Goal: Information Seeking & Learning: Learn about a topic

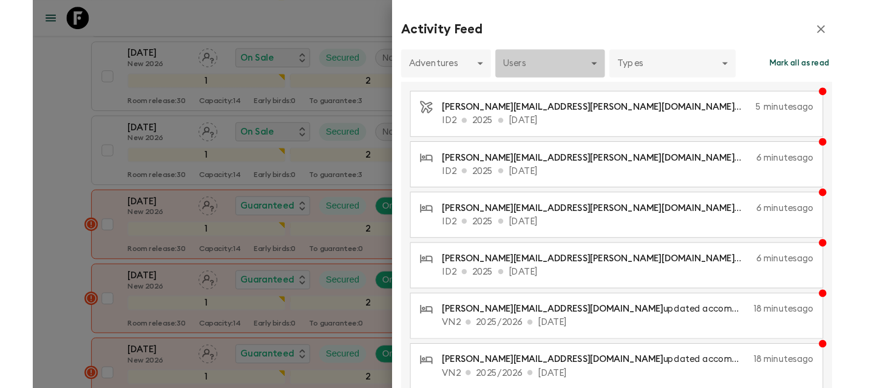
scroll to position [1097, 0]
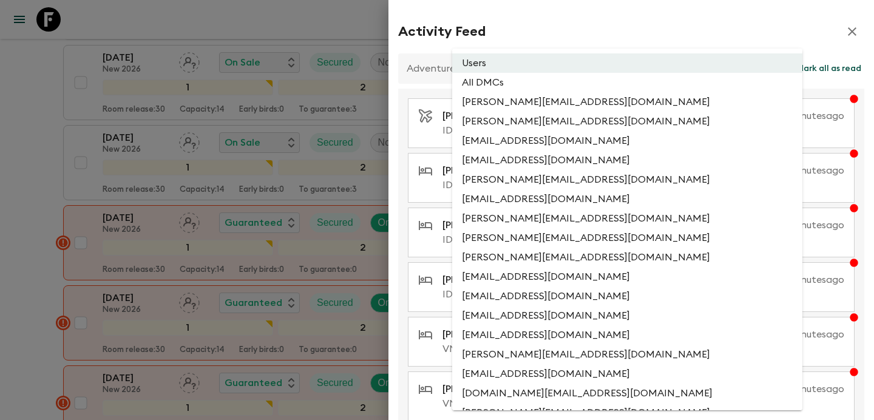
click at [572, 84] on li "All DMCs" at bounding box center [627, 82] width 350 height 19
type input "EXTERNAL_ONLY"
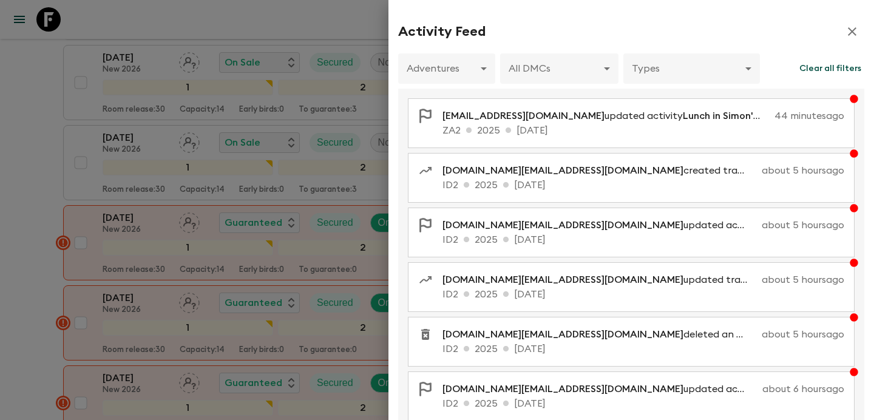
click at [15, 186] on div at bounding box center [437, 210] width 874 height 420
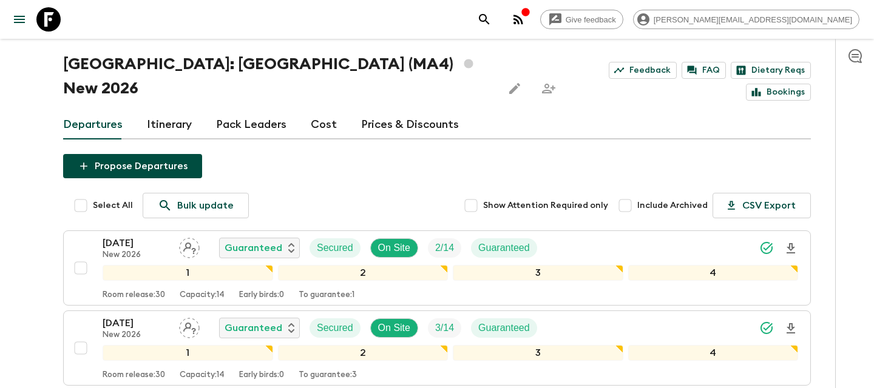
scroll to position [0, 0]
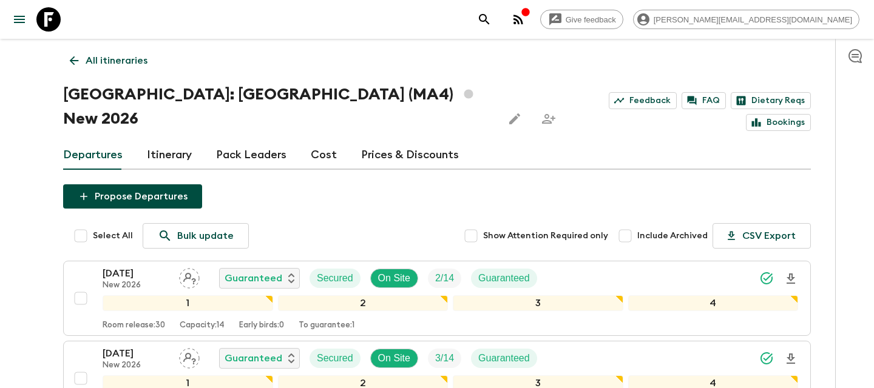
click at [132, 60] on p "All itineraries" at bounding box center [117, 60] width 62 height 15
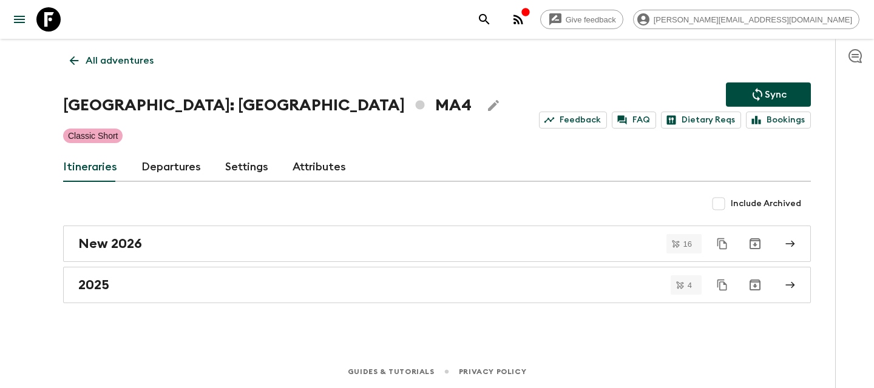
click at [132, 60] on p "All adventures" at bounding box center [120, 60] width 68 height 15
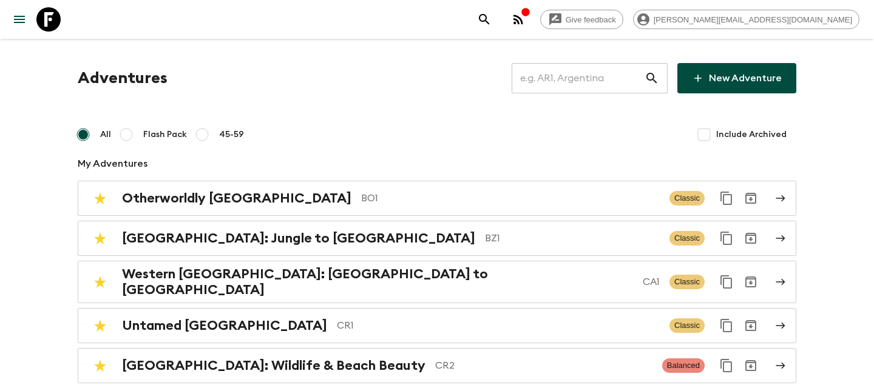
click at [587, 83] on input "text" at bounding box center [578, 78] width 133 height 34
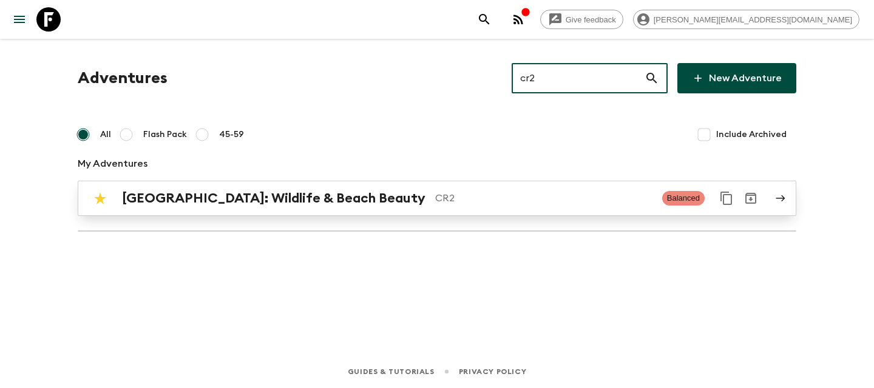
type input "cr2"
click at [508, 207] on div "[GEOGRAPHIC_DATA]: Wildlife & Beach Beauty CR2 Balanced" at bounding box center [413, 198] width 651 height 24
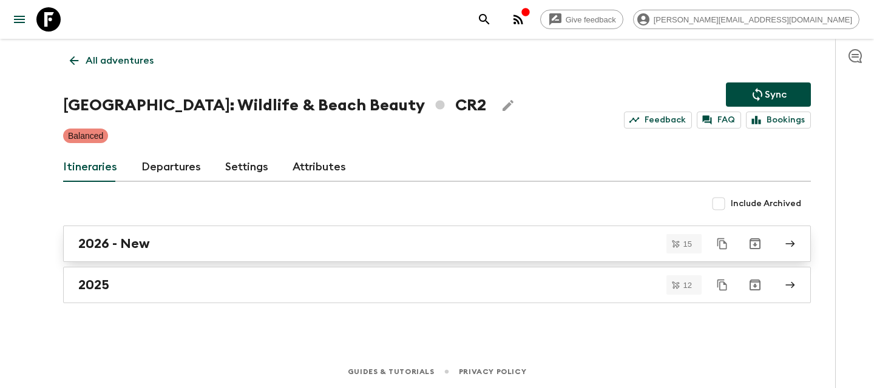
click at [510, 232] on link "2026 - New" at bounding box center [437, 244] width 748 height 36
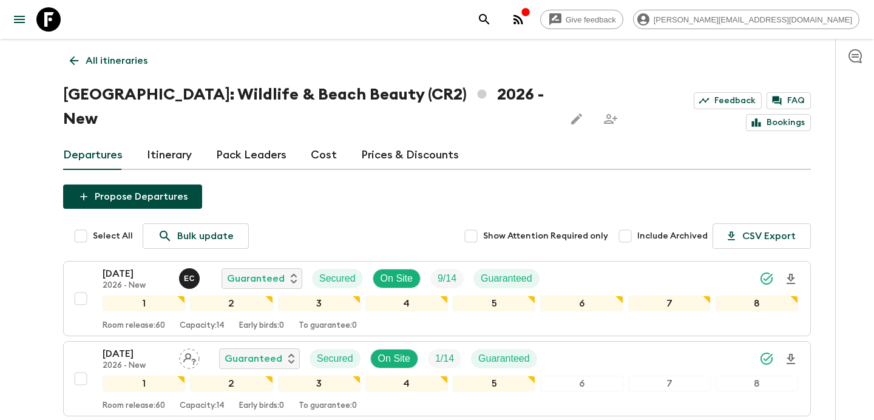
click at [530, 17] on div "button" at bounding box center [526, 13] width 10 height 12
